Goal: Task Accomplishment & Management: Use online tool/utility

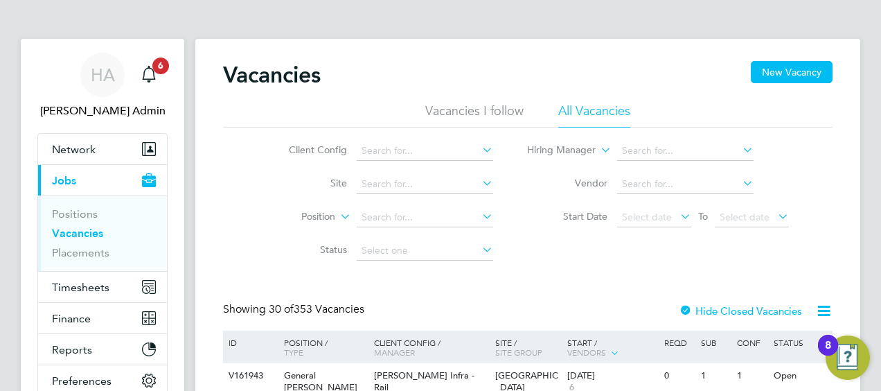
click at [404, 305] on div "Showing 30 of 353 Vacancies Hide Closed Vacancies" at bounding box center [528, 316] width 610 height 28
click at [72, 294] on button "Timesheets" at bounding box center [102, 287] width 129 height 30
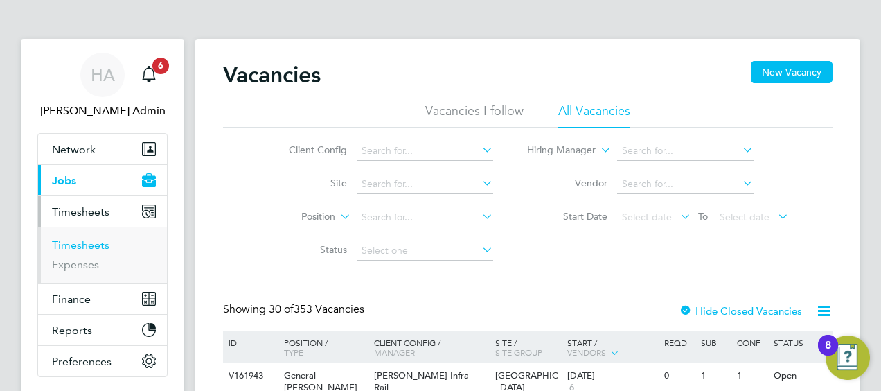
click at [71, 241] on link "Timesheets" at bounding box center [81, 244] width 58 height 13
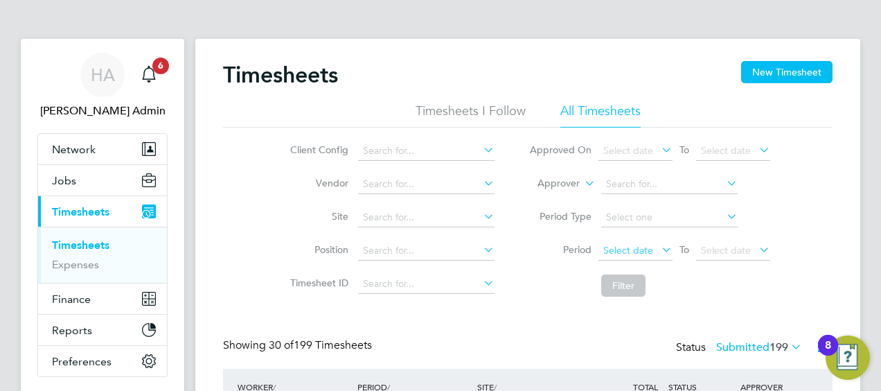
click at [642, 249] on span "Select date" at bounding box center [628, 250] width 50 height 12
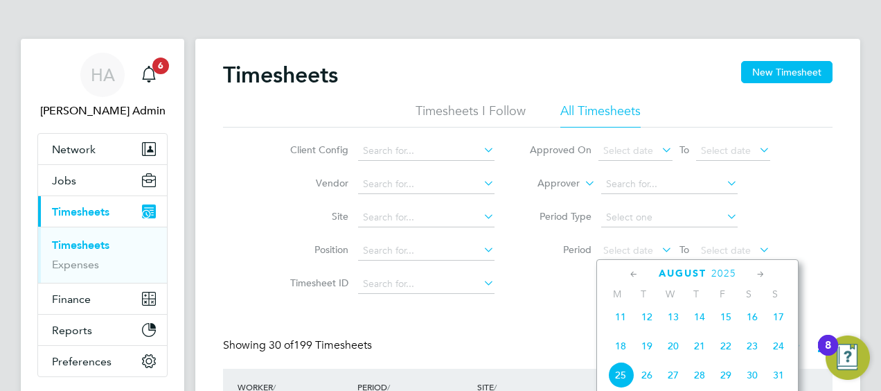
click at [755, 326] on span "16" at bounding box center [752, 316] width 26 height 26
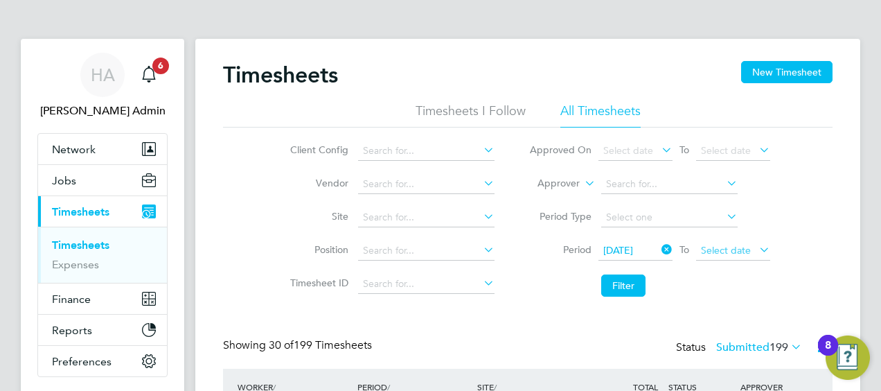
click at [734, 246] on span "Select date" at bounding box center [726, 250] width 50 height 12
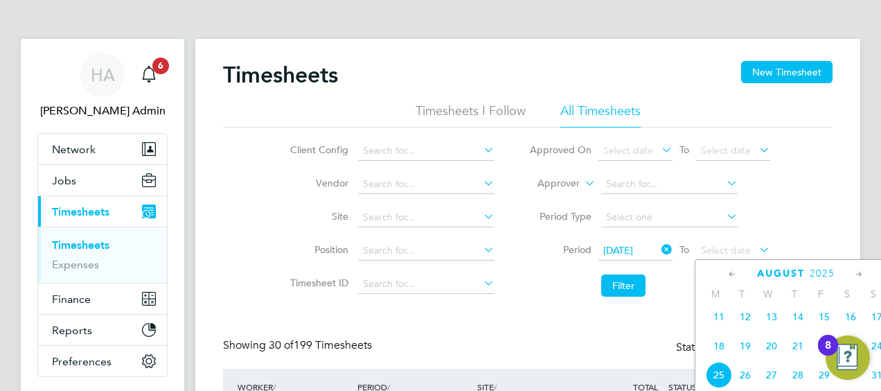
click at [822, 355] on div "8" at bounding box center [828, 345] width 20 height 21
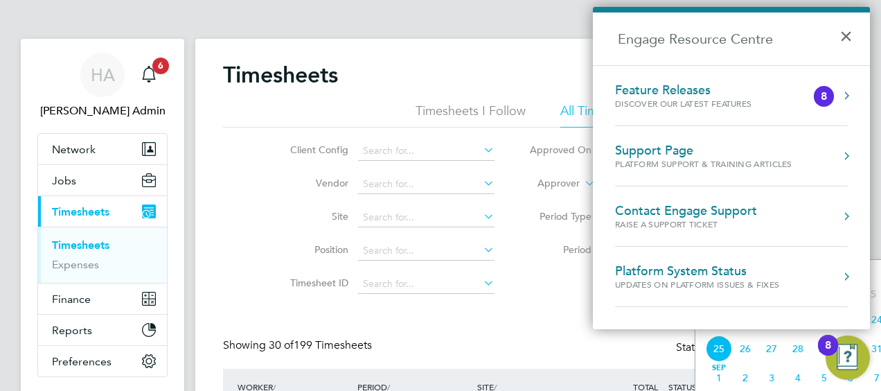
click at [796, 333] on span "21" at bounding box center [798, 319] width 26 height 26
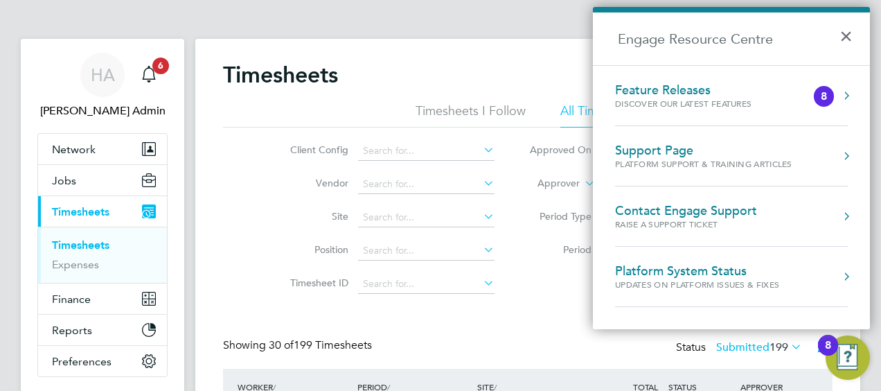
click at [524, 278] on li "Filter" at bounding box center [650, 285] width 276 height 36
click at [842, 44] on button "×" at bounding box center [850, 32] width 20 height 30
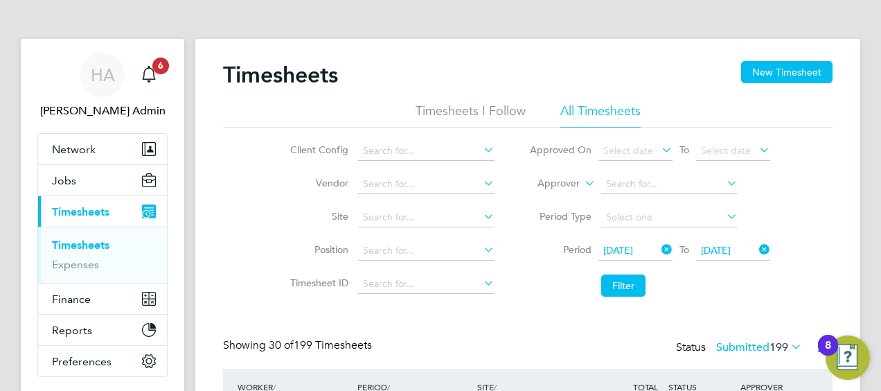
click at [729, 252] on span "21 Aug 2025" at bounding box center [716, 250] width 30 height 12
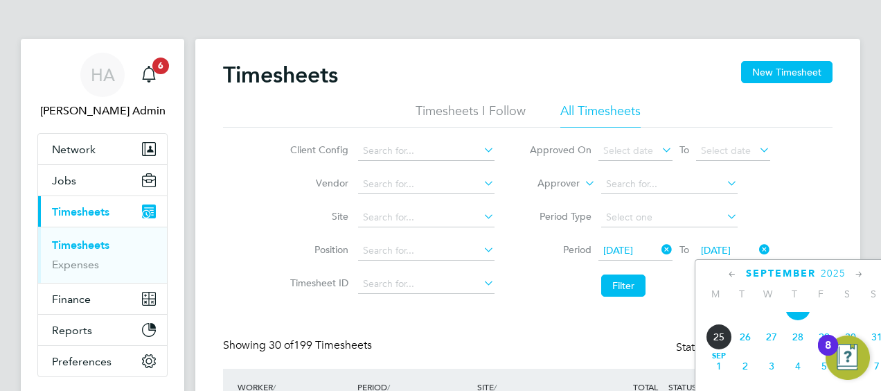
click at [820, 315] on span "22" at bounding box center [824, 307] width 26 height 26
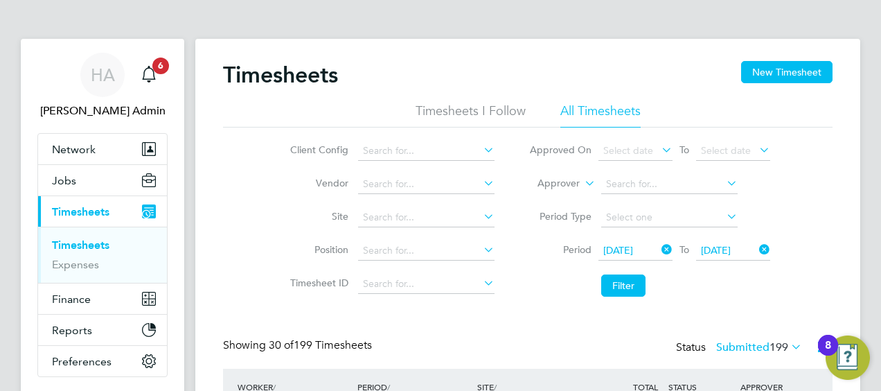
click at [457, 174] on li "Vendor" at bounding box center [390, 184] width 243 height 33
click at [452, 177] on input at bounding box center [426, 184] width 136 height 19
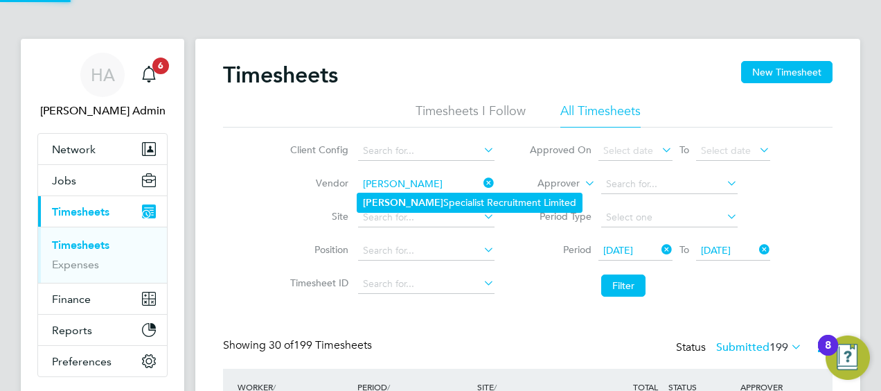
click at [432, 200] on li "[PERSON_NAME] Specialist Recruitment Limited" at bounding box center [469, 202] width 224 height 19
type input "[PERSON_NAME] Specialist Recruitment Limited"
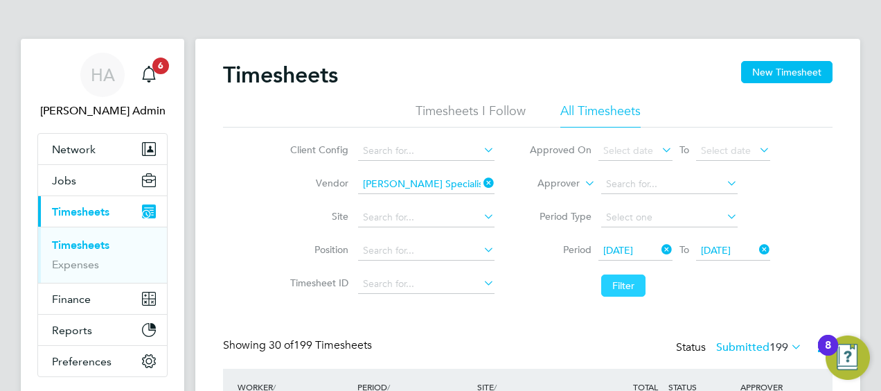
click at [624, 289] on button "Filter" at bounding box center [623, 285] width 44 height 22
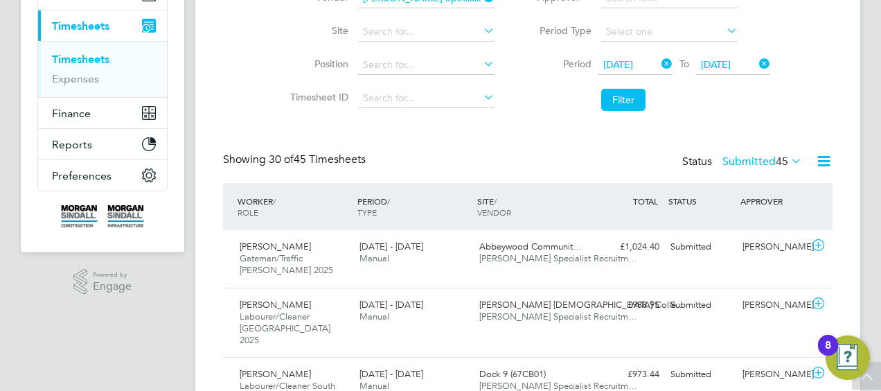
click at [782, 162] on span "45" at bounding box center [782, 161] width 12 height 14
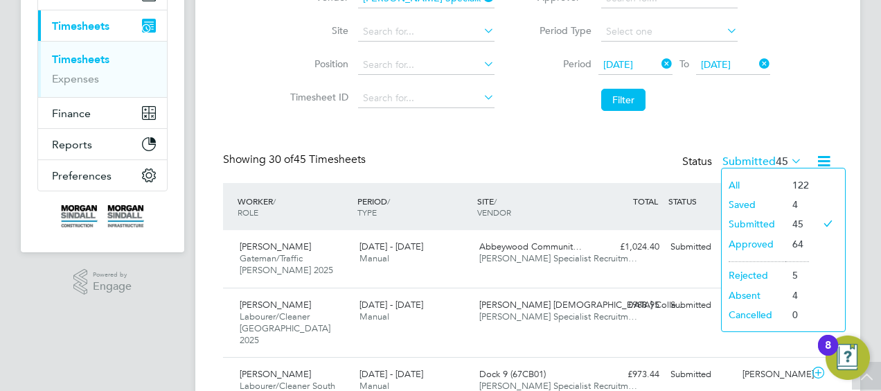
click at [745, 241] on li "Approved" at bounding box center [754, 243] width 64 height 19
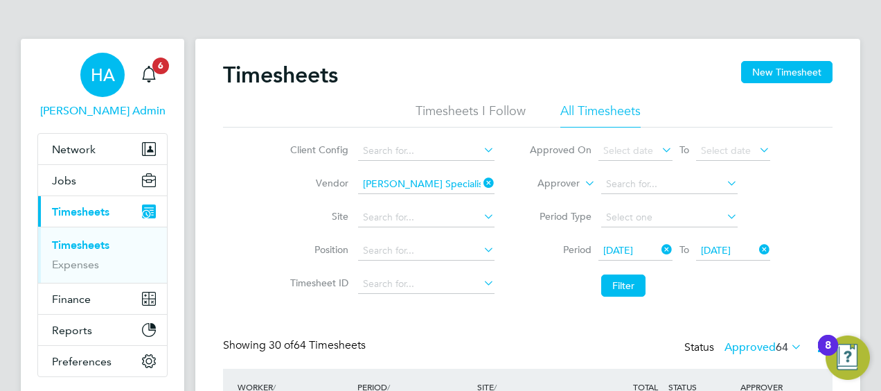
click at [112, 89] on div "HA" at bounding box center [102, 75] width 44 height 44
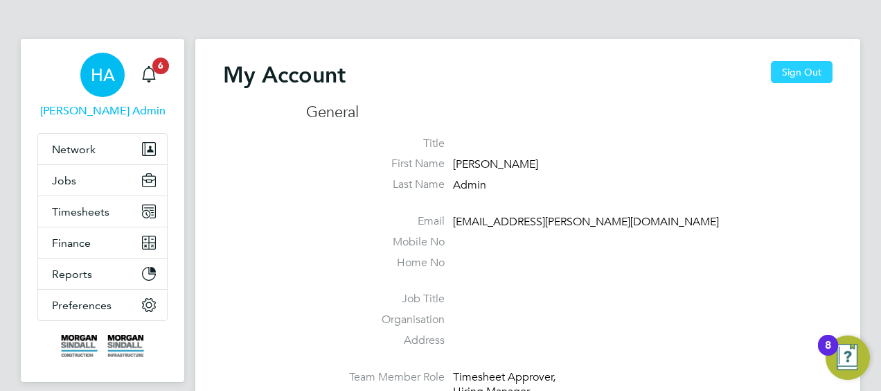
click at [814, 69] on button "Sign Out" at bounding box center [802, 72] width 62 height 22
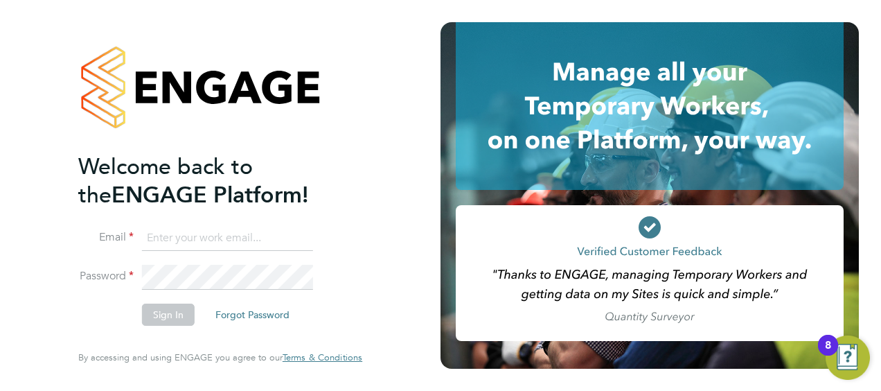
click at [208, 238] on input at bounding box center [227, 238] width 171 height 25
type input "L"
type input "h"
type input "Vendorkeyaccounts2@hays.com"
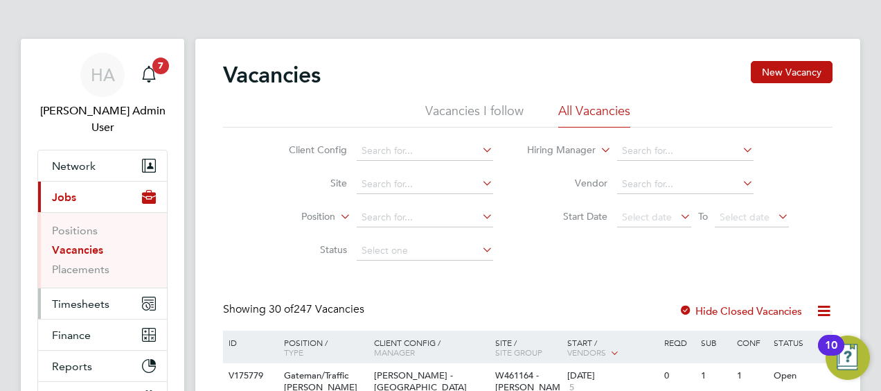
click at [75, 299] on button "Timesheets" at bounding box center [102, 303] width 129 height 30
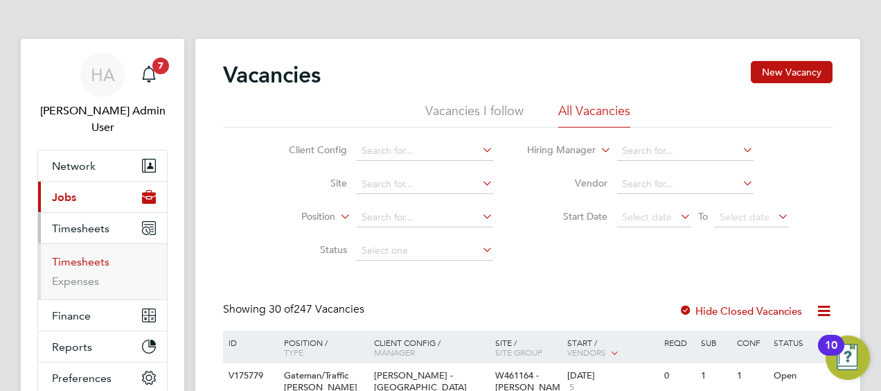
click at [85, 255] on link "Timesheets" at bounding box center [81, 261] width 58 height 13
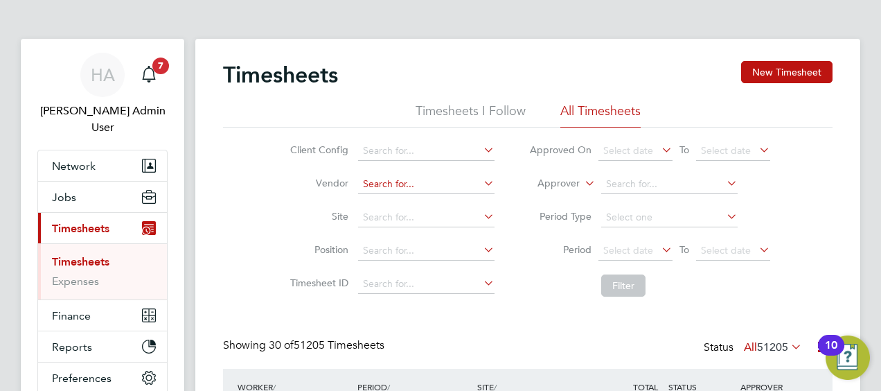
click at [414, 192] on input at bounding box center [426, 184] width 136 height 19
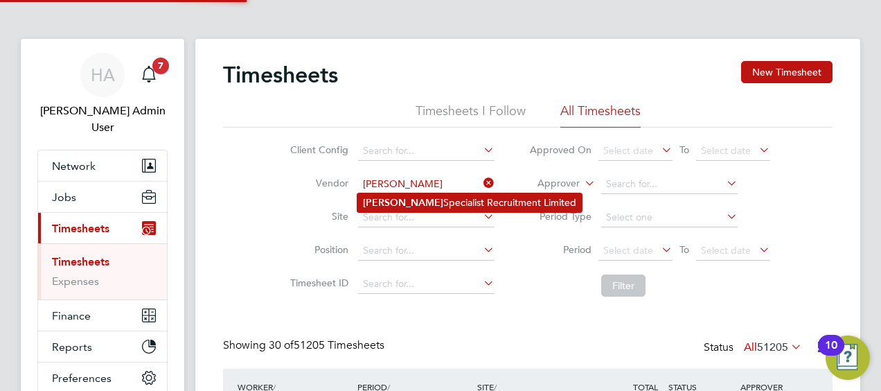
click at [411, 202] on li "[PERSON_NAME] Specialist Recruitment Limited" at bounding box center [469, 202] width 224 height 19
type input "[PERSON_NAME] Specialist Recruitment Limited"
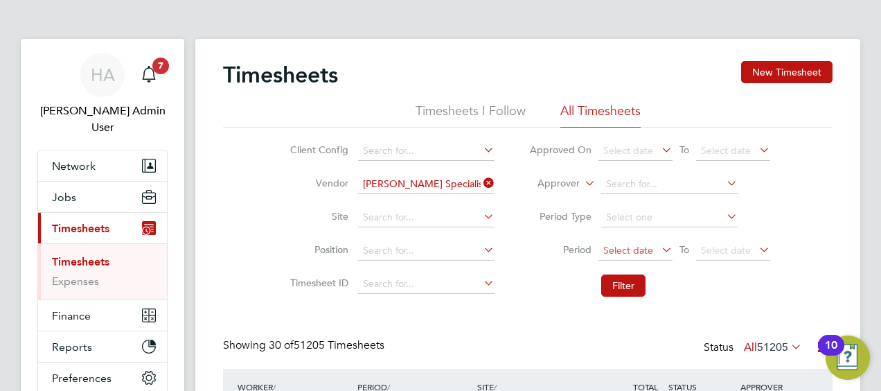
click at [653, 248] on span "Select date" at bounding box center [636, 251] width 74 height 19
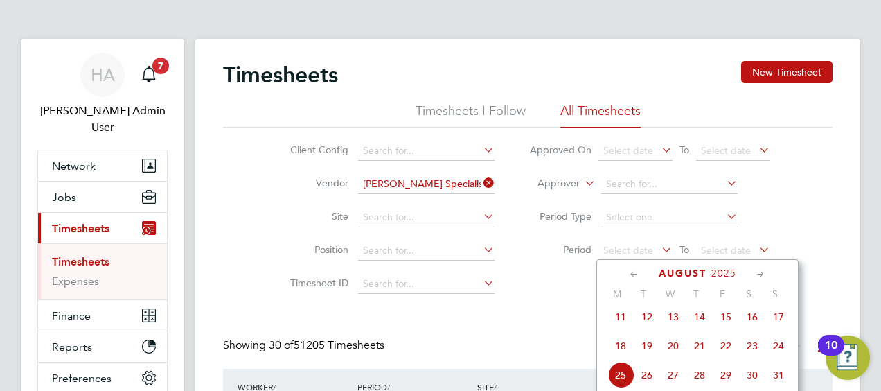
click at [755, 324] on span "16" at bounding box center [752, 316] width 26 height 26
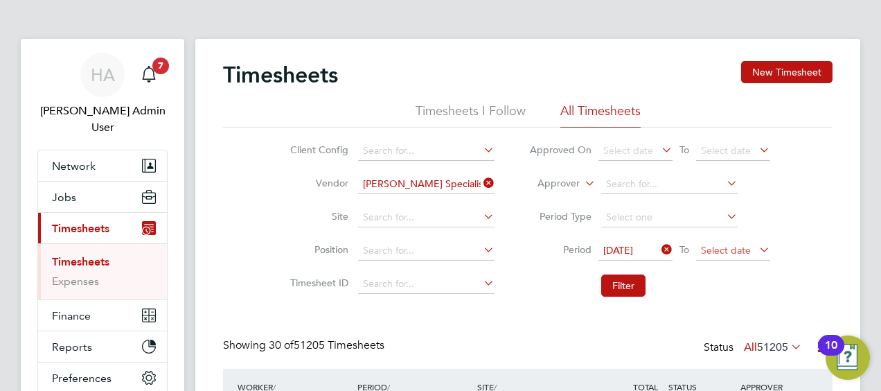
click at [720, 242] on span "Select date" at bounding box center [733, 251] width 74 height 19
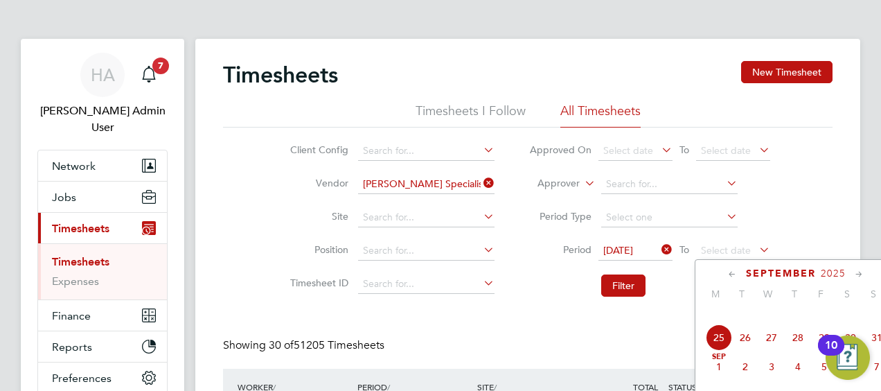
click at [824, 314] on span "22" at bounding box center [824, 308] width 26 height 26
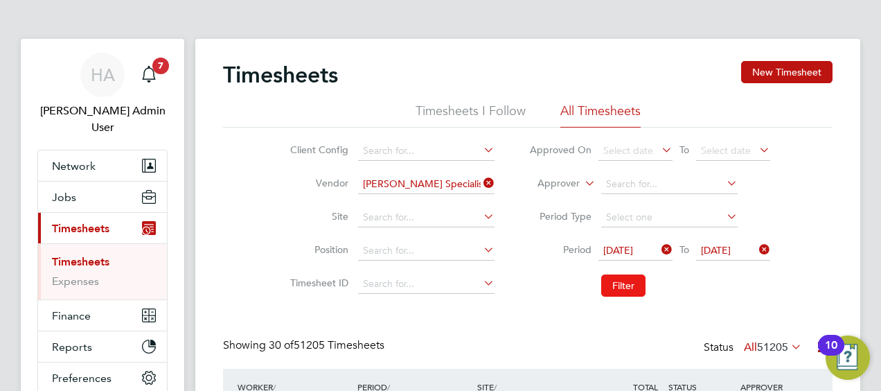
click at [616, 288] on button "Filter" at bounding box center [623, 285] width 44 height 22
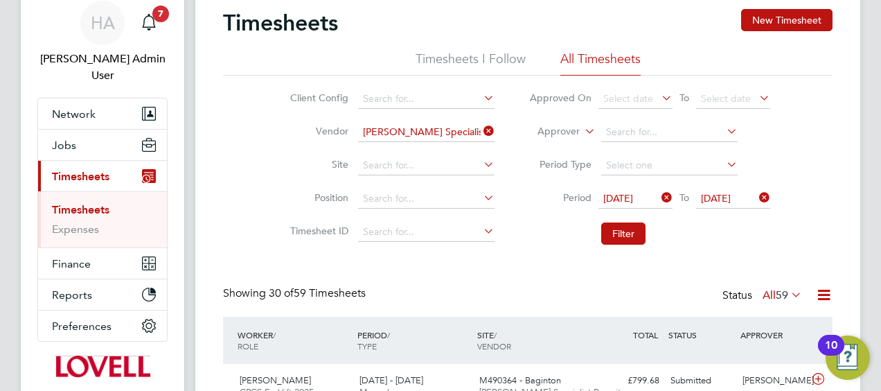
click at [776, 291] on span "59" at bounding box center [782, 295] width 12 height 14
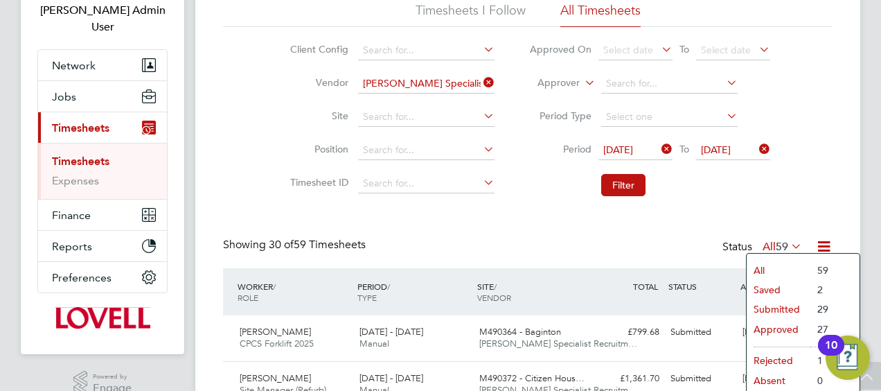
click at [773, 328] on li "Approved" at bounding box center [779, 328] width 64 height 19
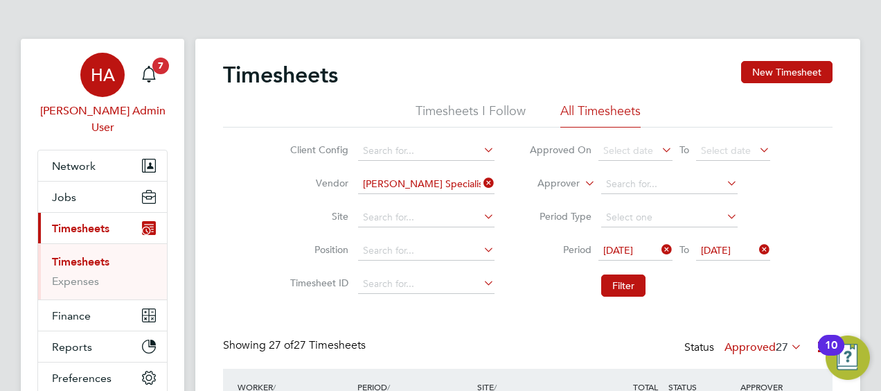
click at [94, 76] on span "HA" at bounding box center [103, 75] width 24 height 18
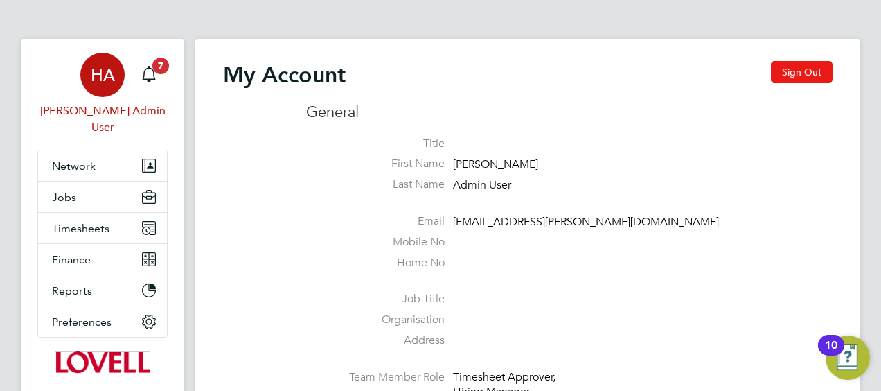
click at [805, 75] on button "Sign Out" at bounding box center [802, 72] width 62 height 22
